Goal: Book appointment/travel/reservation

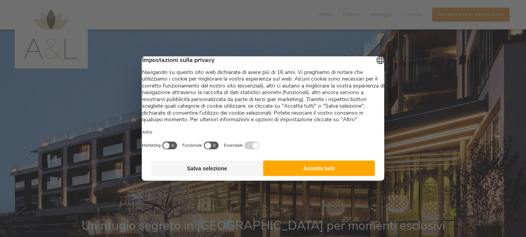
click at [288, 175] on button "Accetta tutti" at bounding box center [319, 169] width 112 height 16
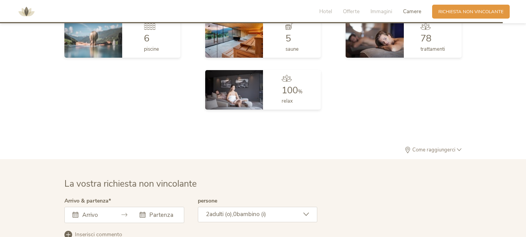
scroll to position [1597, 0]
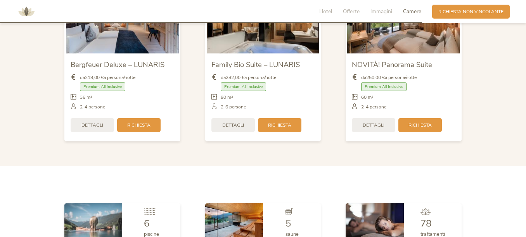
click at [411, 15] on span "Camere" at bounding box center [412, 11] width 18 height 7
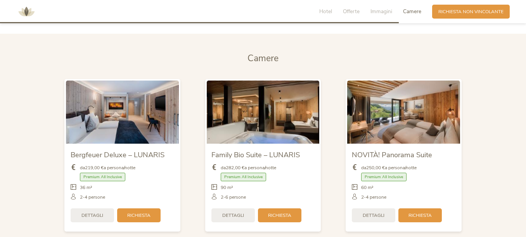
scroll to position [1505, 0]
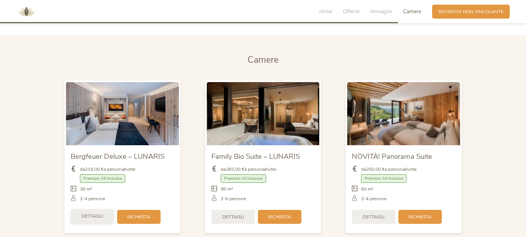
click at [96, 213] on span "Dettagli" at bounding box center [92, 216] width 22 height 7
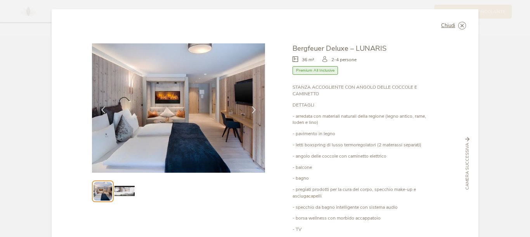
drag, startPoint x: 530, startPoint y: 129, endPoint x: 529, endPoint y: 140, distance: 10.9
click at [526, 140] on div "Chiudi Bergfeuer Deluxe – LUNARIS Premium All Inclusive" at bounding box center [265, 118] width 530 height 237
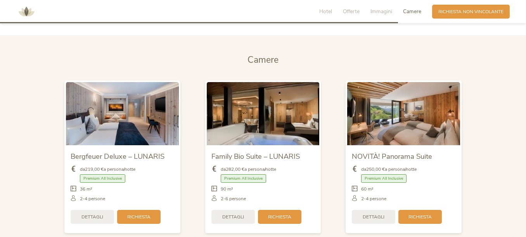
click at [99, 179] on span "Premium All Inclusive" at bounding box center [102, 179] width 45 height 9
click at [142, 213] on span "Richiesta" at bounding box center [138, 216] width 23 height 7
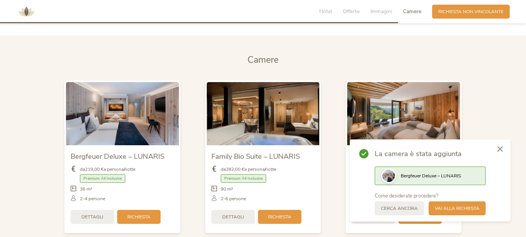
click at [499, 150] on icon at bounding box center [500, 149] width 5 height 6
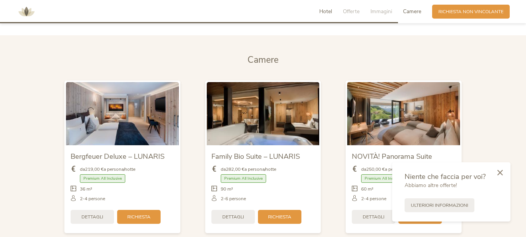
click at [322, 13] on span "Hotel" at bounding box center [325, 11] width 13 height 7
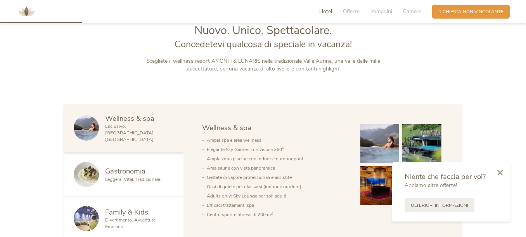
scroll to position [309, 0]
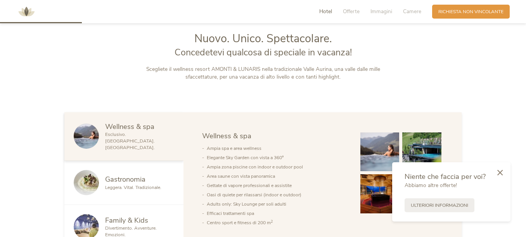
click at [152, 132] on span "Wellness & spa" at bounding box center [129, 127] width 49 height 10
click at [503, 171] on icon at bounding box center [500, 172] width 5 height 6
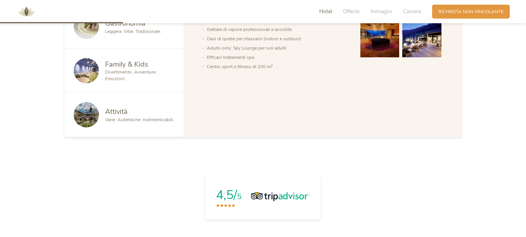
scroll to position [462, 0]
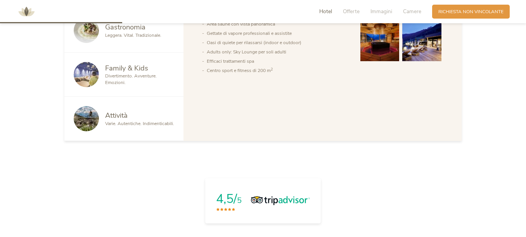
click at [25, 9] on img at bounding box center [26, 11] width 23 height 23
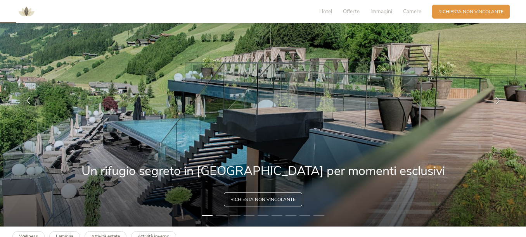
scroll to position [84, 0]
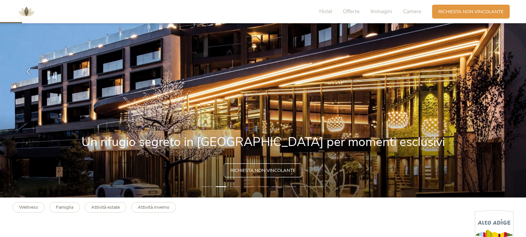
click at [494, 71] on icon at bounding box center [497, 71] width 7 height 7
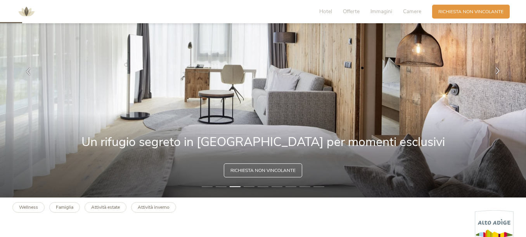
click at [494, 71] on icon at bounding box center [497, 71] width 7 height 7
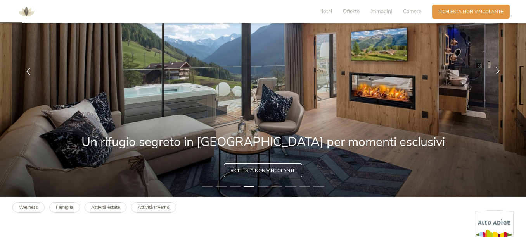
click at [494, 71] on icon at bounding box center [497, 71] width 7 height 7
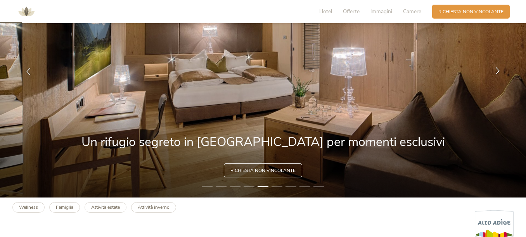
click at [494, 71] on icon at bounding box center [497, 71] width 7 height 7
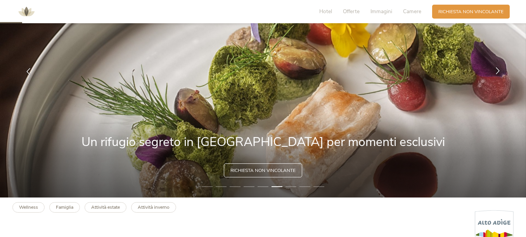
click at [494, 71] on icon at bounding box center [497, 71] width 7 height 7
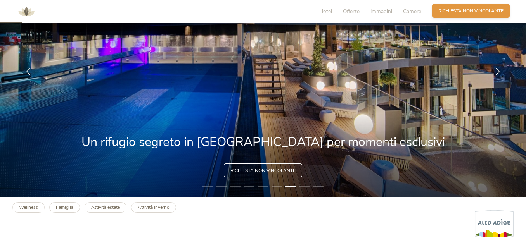
click at [441, 14] on div "Richiesta [PERSON_NAME] non vincolante" at bounding box center [471, 11] width 78 height 14
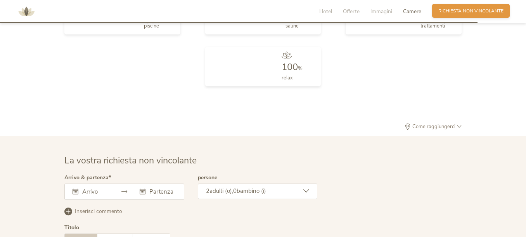
scroll to position [1925, 0]
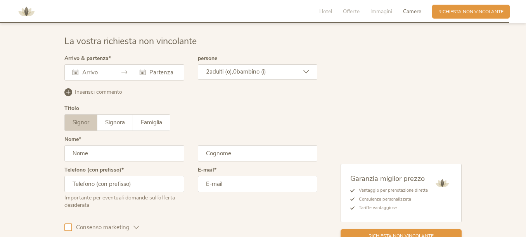
click at [405, 233] on span "Richiesta non vincolante" at bounding box center [401, 236] width 65 height 7
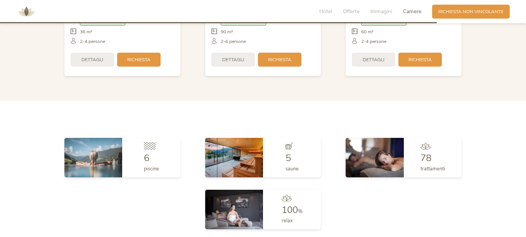
scroll to position [1670, 0]
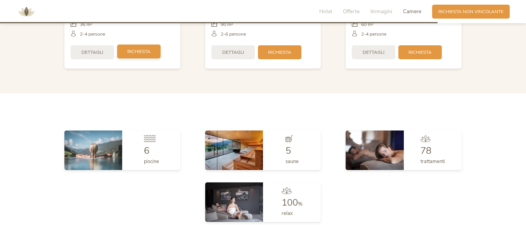
click at [136, 52] on div "Richiesta" at bounding box center [138, 52] width 43 height 14
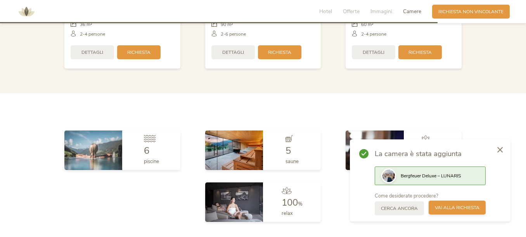
click at [451, 208] on span "Vai alla richiesta" at bounding box center [457, 208] width 45 height 7
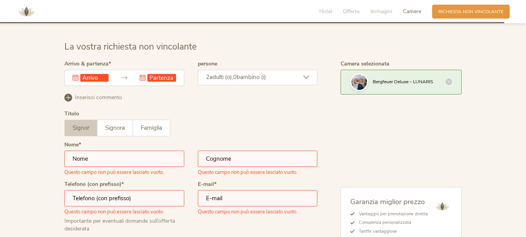
scroll to position [1925, 0]
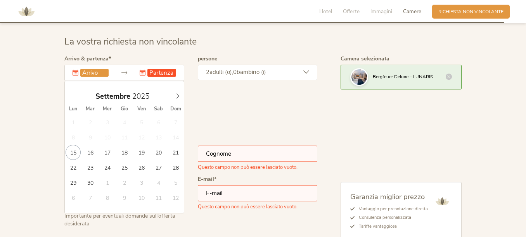
click at [105, 69] on input "text" at bounding box center [94, 73] width 28 height 8
type input "[DATE]"
click at [158, 70] on input "text" at bounding box center [161, 73] width 28 height 8
type input "[DATE]"
